Goal: Information Seeking & Learning: Learn about a topic

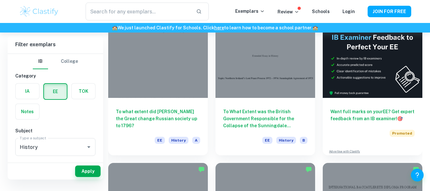
scroll to position [37, 0]
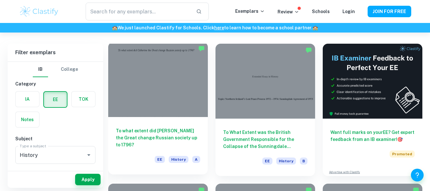
click at [156, 96] on div at bounding box center [158, 79] width 100 height 75
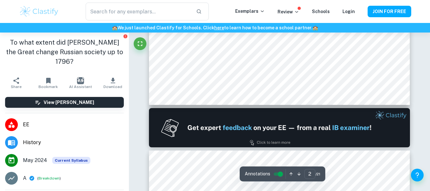
type input "1"
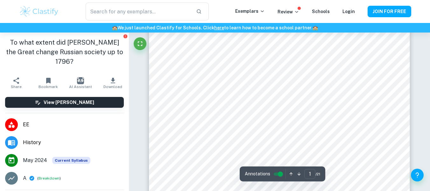
scroll to position [310, 0]
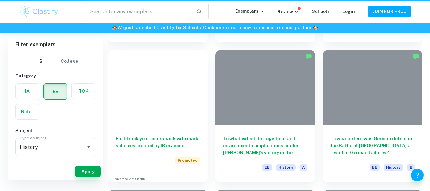
scroll to position [37, 0]
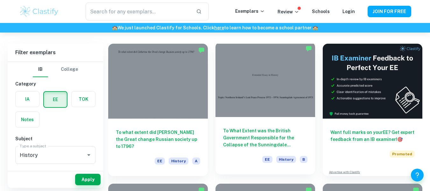
click at [256, 92] on div at bounding box center [266, 79] width 100 height 75
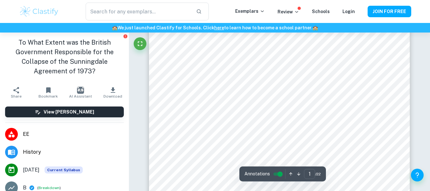
scroll to position [102, 0]
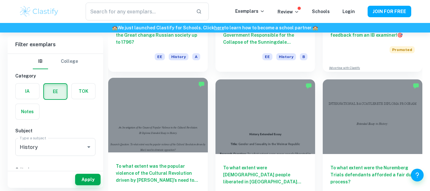
scroll to position [180, 0]
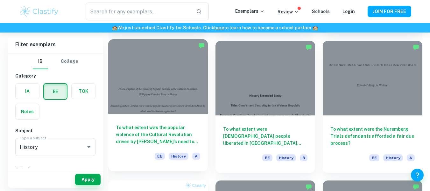
click at [179, 131] on h6 "To what extent was the popular violence of the Cultural Revolution driven by [P…" at bounding box center [158, 134] width 84 height 21
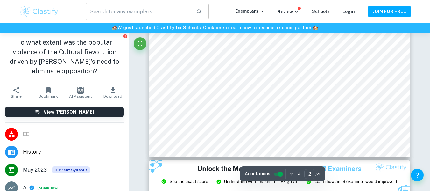
scroll to position [706, 0]
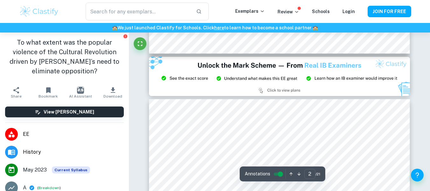
type input "3"
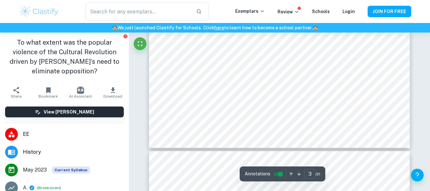
scroll to position [1011, 0]
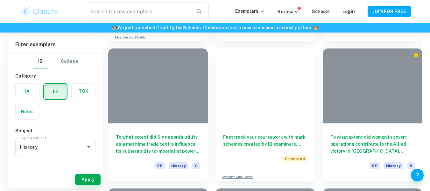
scroll to position [180, 0]
